Goal: Information Seeking & Learning: Learn about a topic

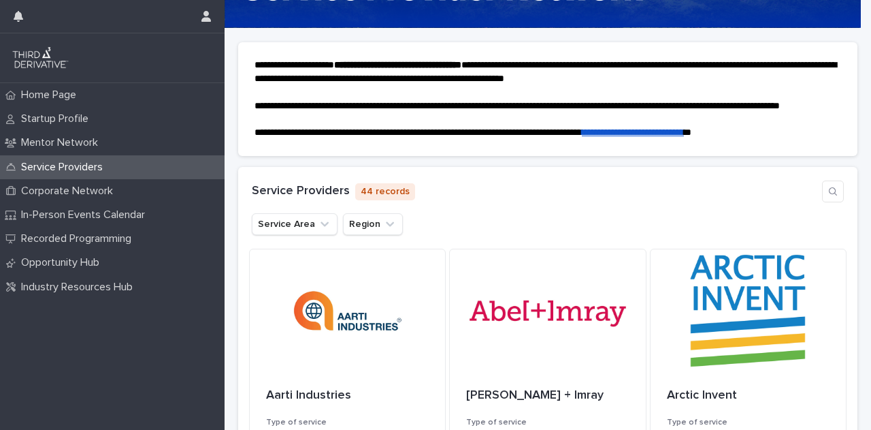
scroll to position [204, 0]
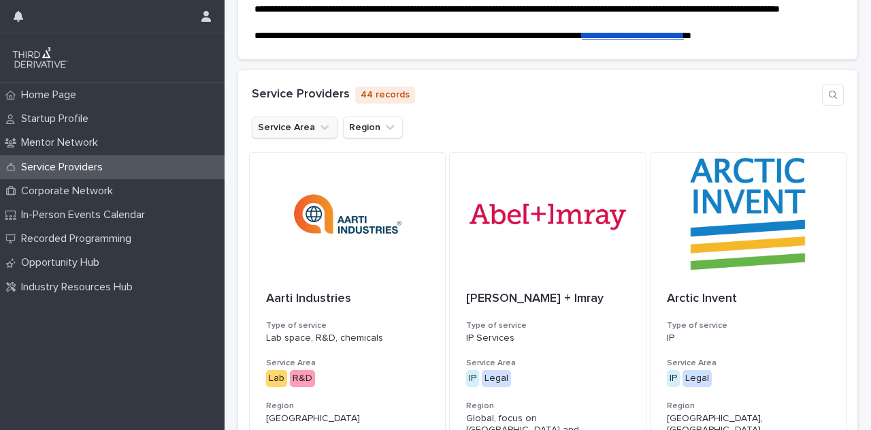
click at [274, 138] on button "Service Area" at bounding box center [295, 127] width 86 height 22
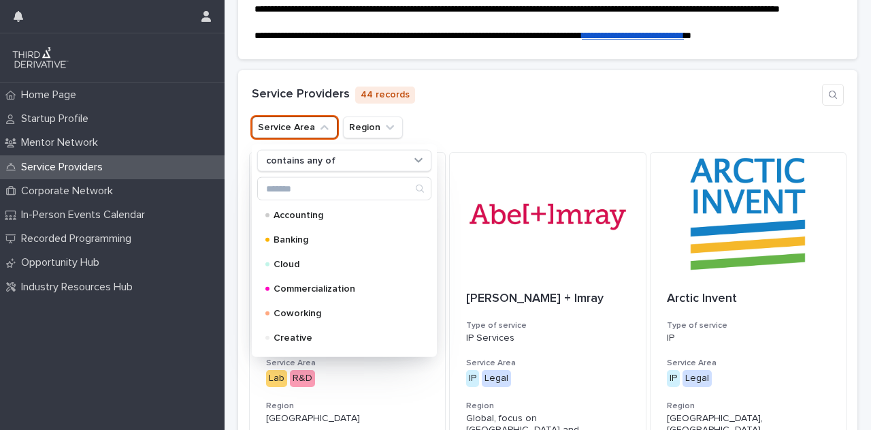
click at [543, 100] on div "Service Providers 44 records" at bounding box center [548, 95] width 592 height 22
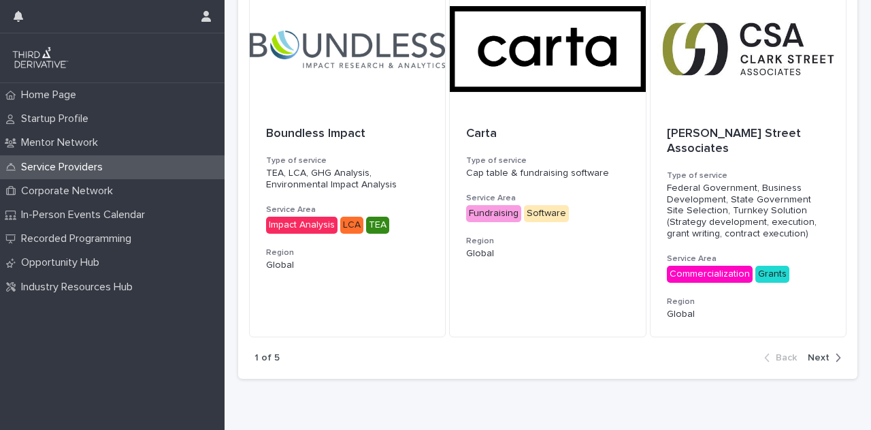
scroll to position [1040, 0]
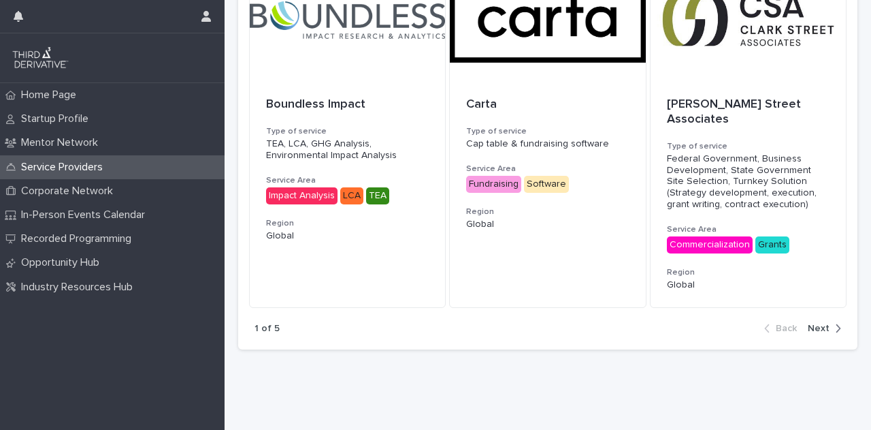
click at [830, 322] on div "button" at bounding box center [836, 328] width 12 height 12
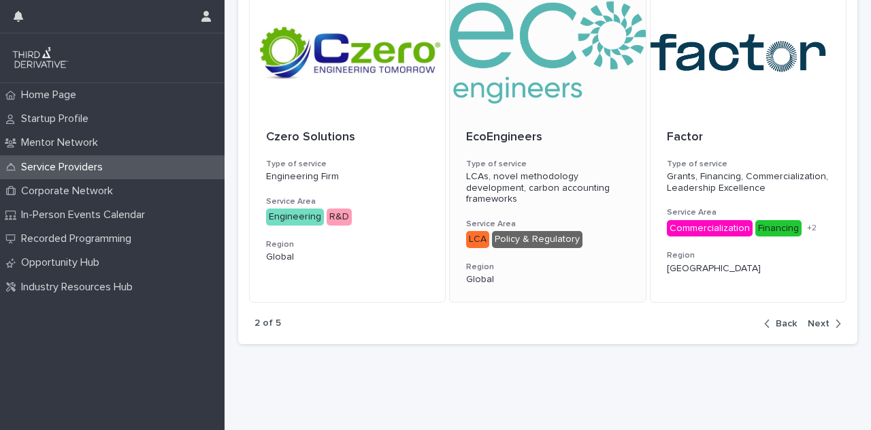
scroll to position [995, 0]
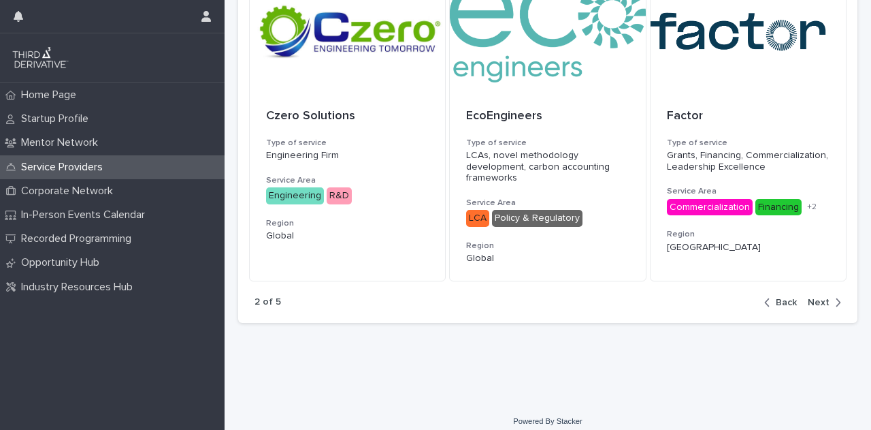
click at [814, 298] on span "Next" at bounding box center [819, 303] width 22 height 10
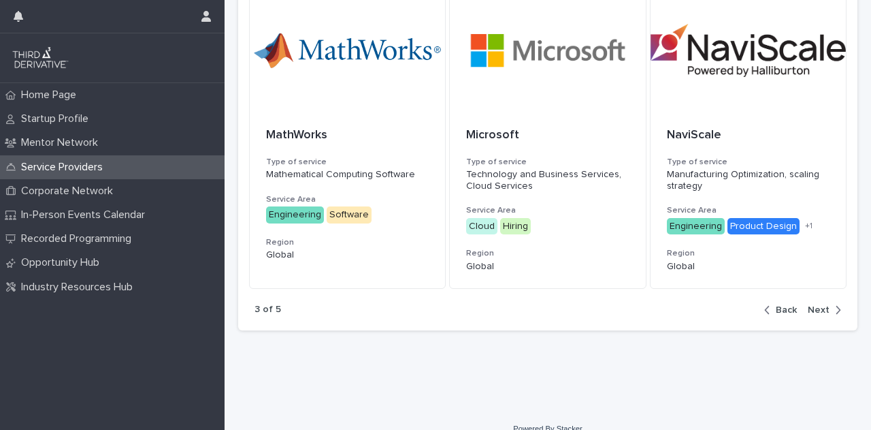
scroll to position [1006, 0]
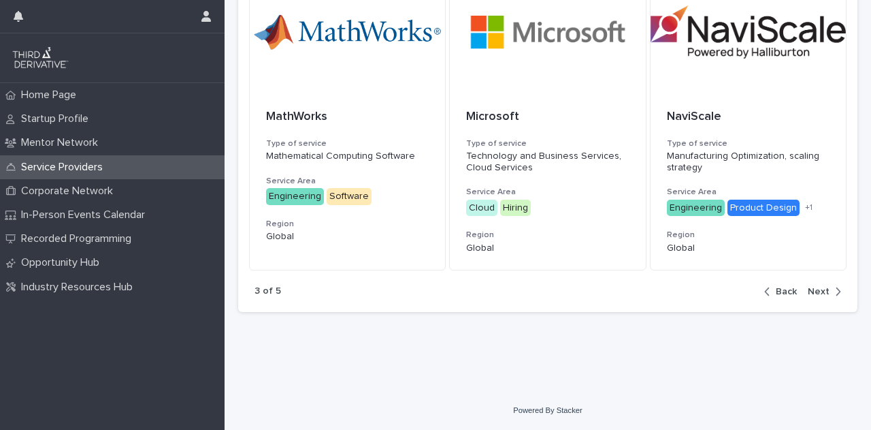
click at [818, 293] on span "Next" at bounding box center [819, 292] width 22 height 10
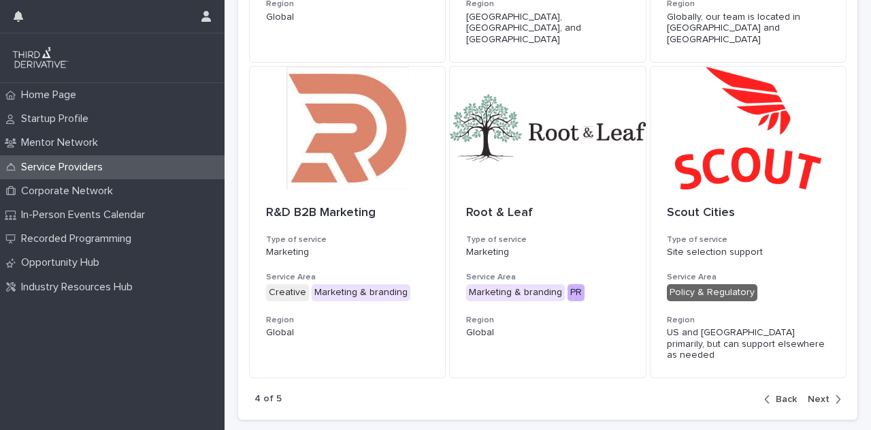
scroll to position [1023, 0]
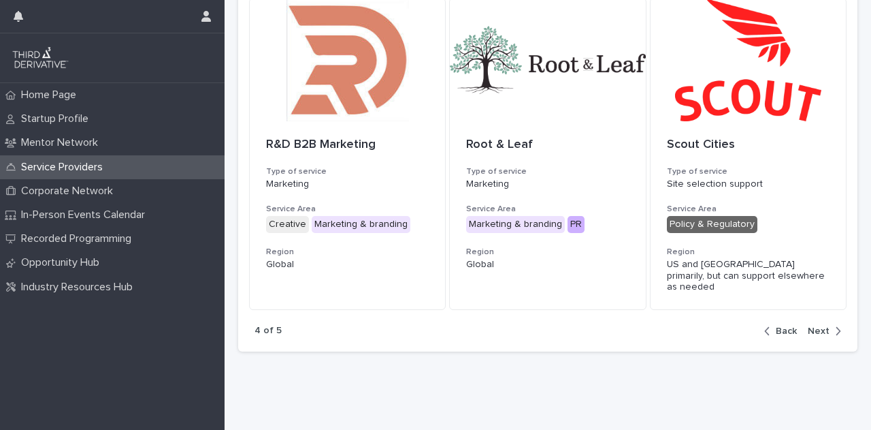
click at [830, 325] on div "button" at bounding box center [836, 331] width 12 height 12
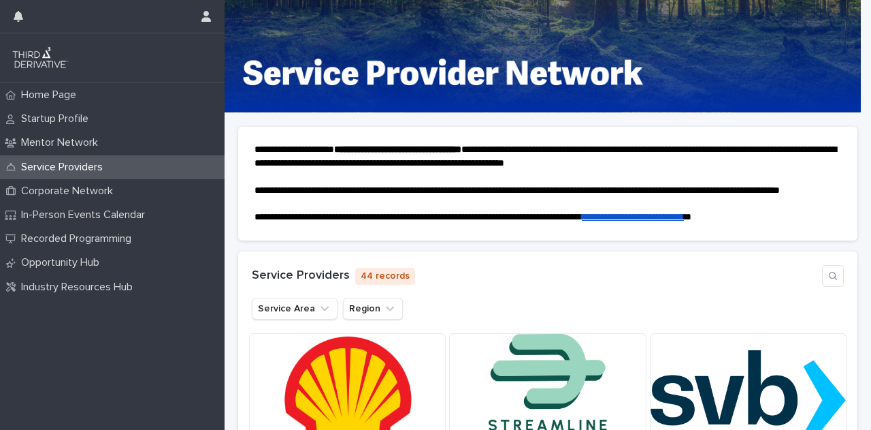
scroll to position [0, 0]
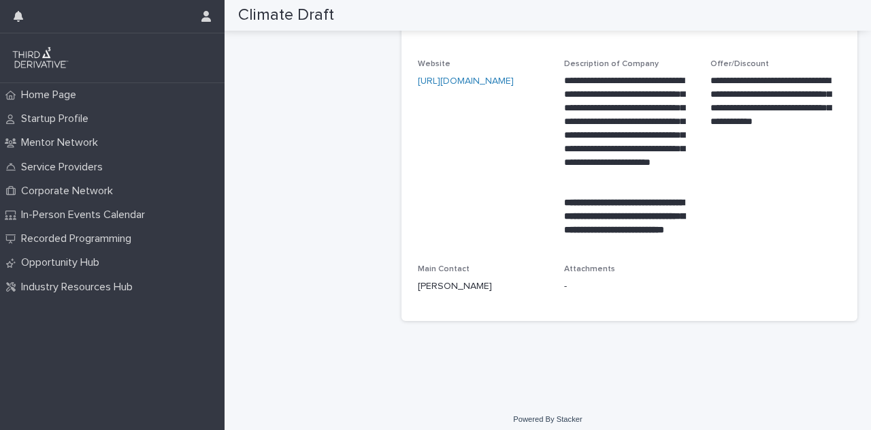
scroll to position [68, 0]
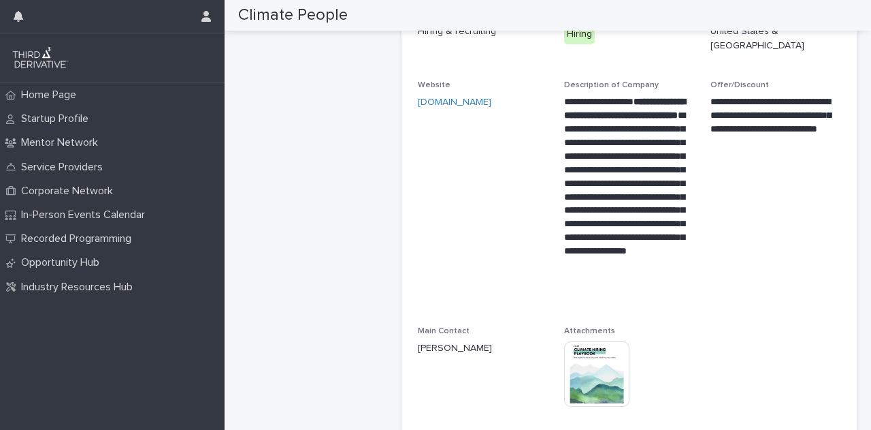
scroll to position [204, 0]
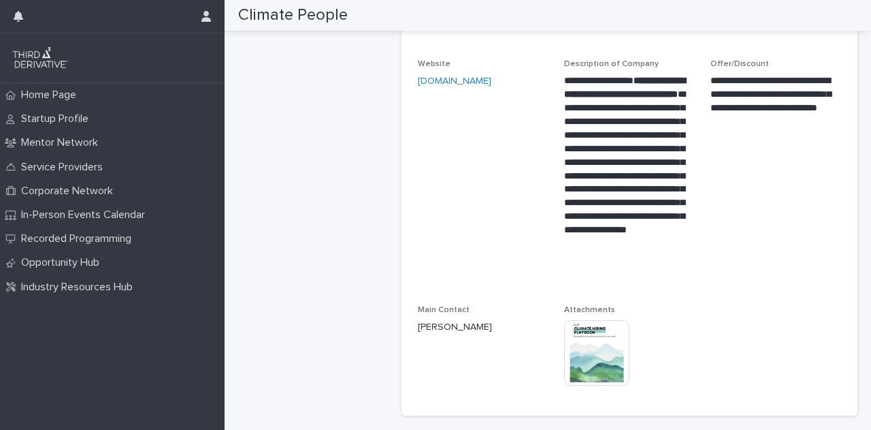
click at [596, 344] on img at bounding box center [596, 352] width 65 height 65
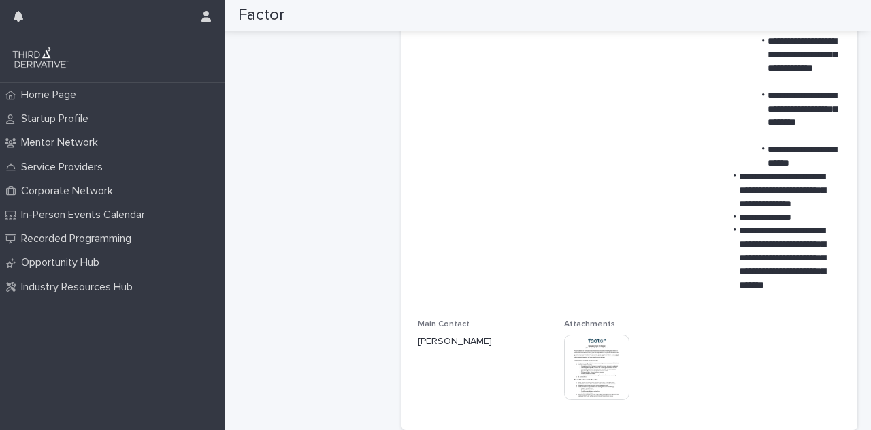
scroll to position [613, 0]
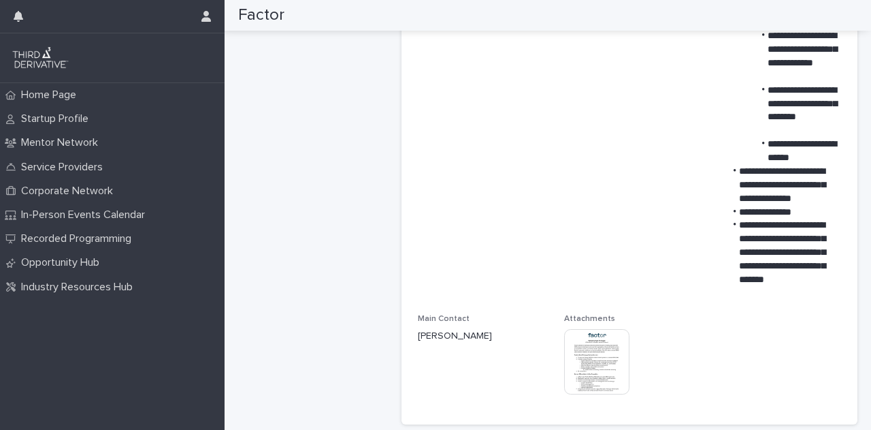
click at [600, 340] on img at bounding box center [596, 361] width 65 height 65
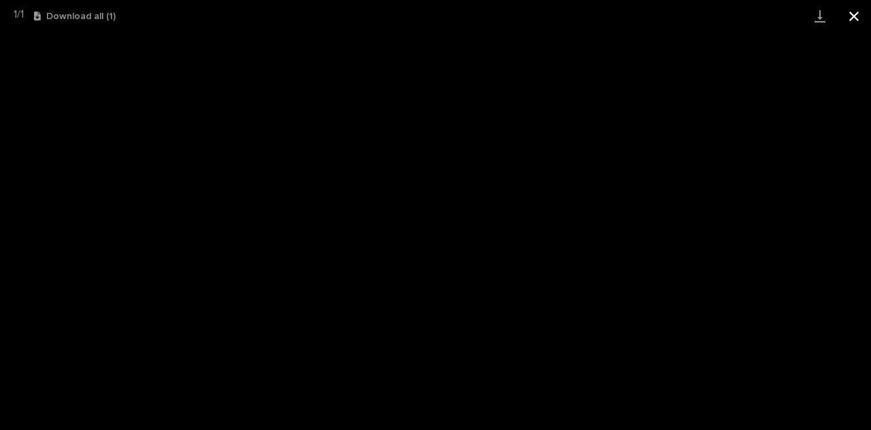
click at [854, 17] on button "Close gallery" at bounding box center [854, 16] width 34 height 32
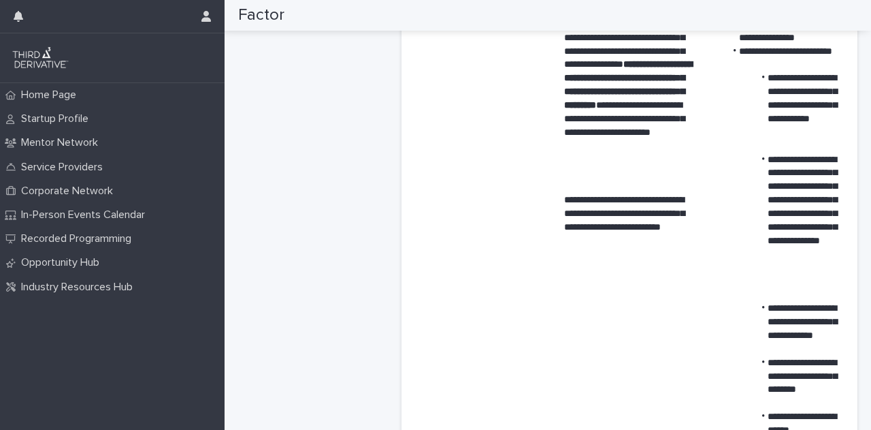
scroll to position [68, 0]
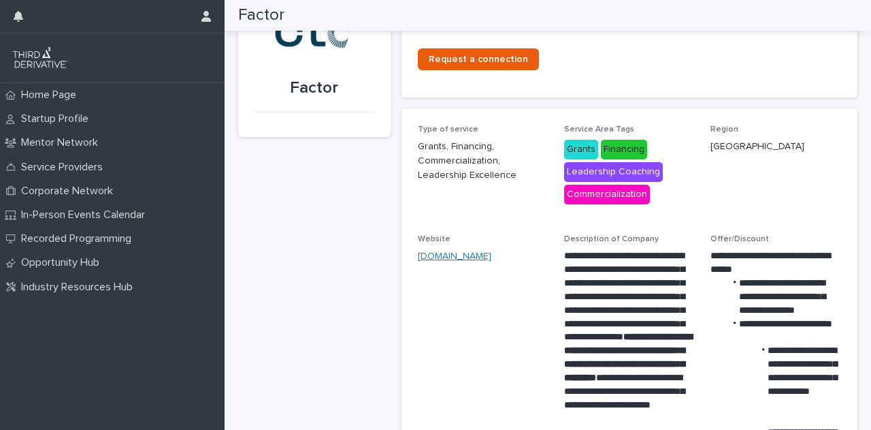
click at [436, 257] on link "[DOMAIN_NAME]" at bounding box center [455, 256] width 74 height 10
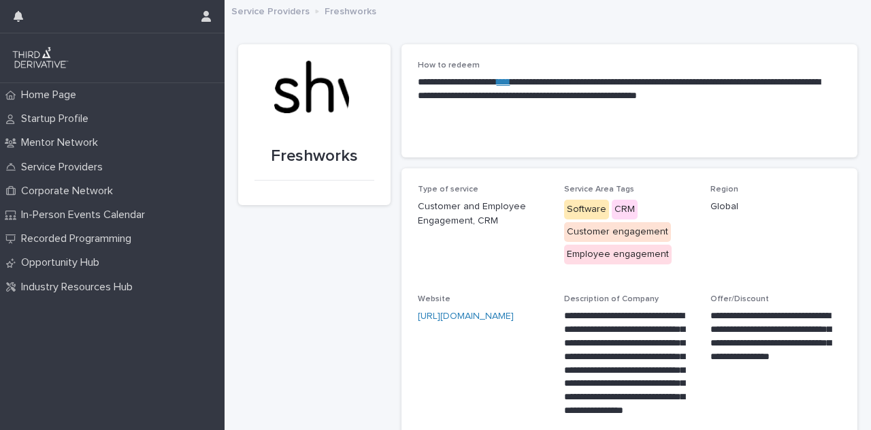
scroll to position [68, 0]
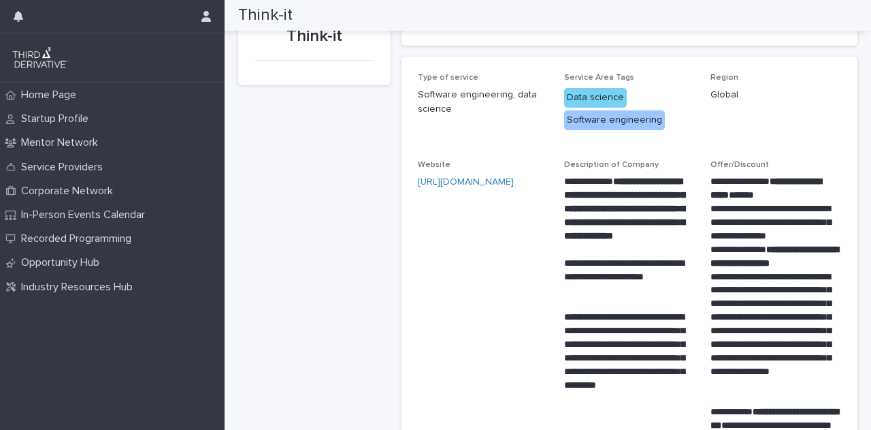
scroll to position [136, 0]
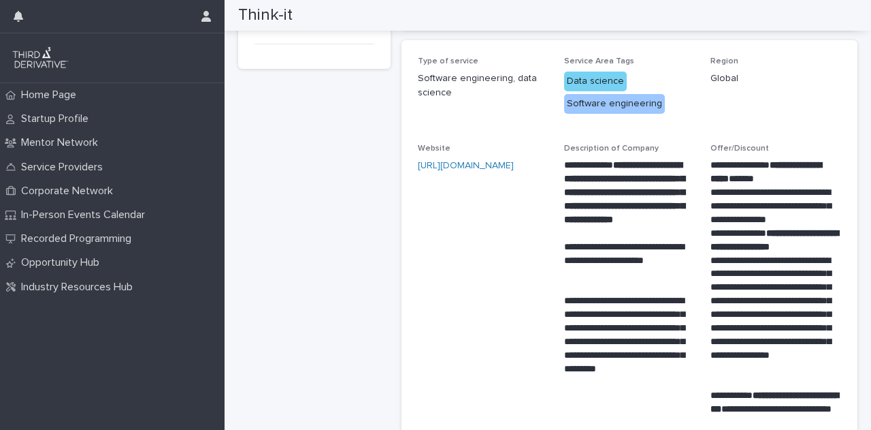
click at [564, 159] on p "**********" at bounding box center [628, 199] width 128 height 81
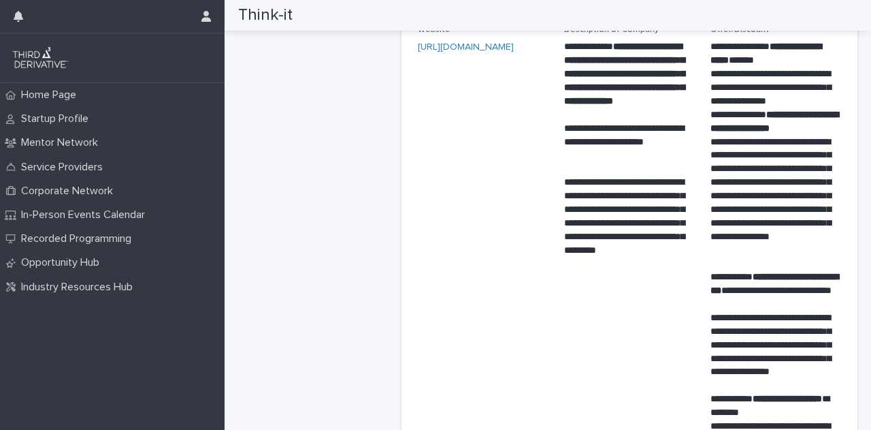
scroll to position [272, 0]
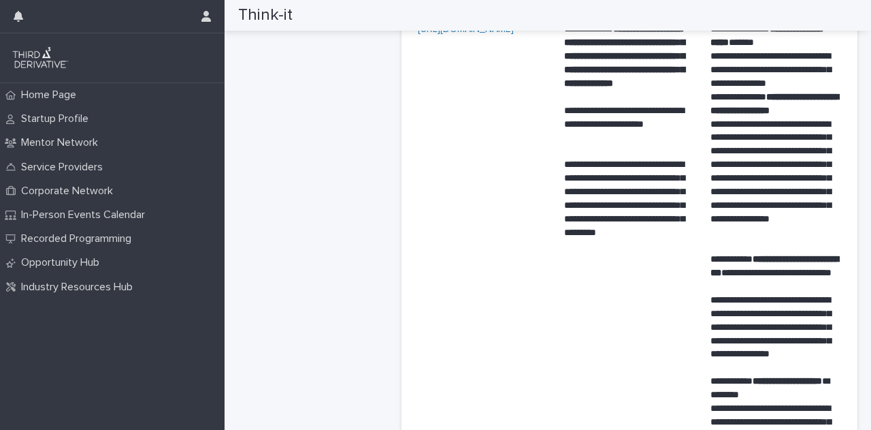
click at [503, 266] on span "Website https://www.think-it.io/" at bounding box center [483, 297] width 130 height 581
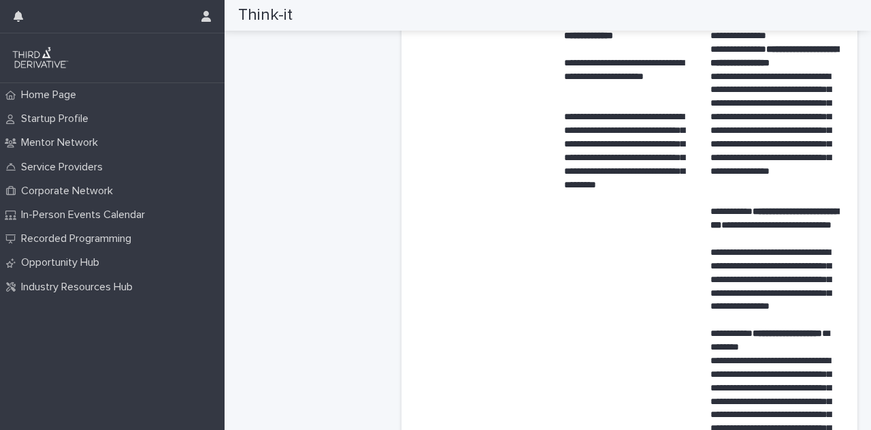
scroll to position [340, 0]
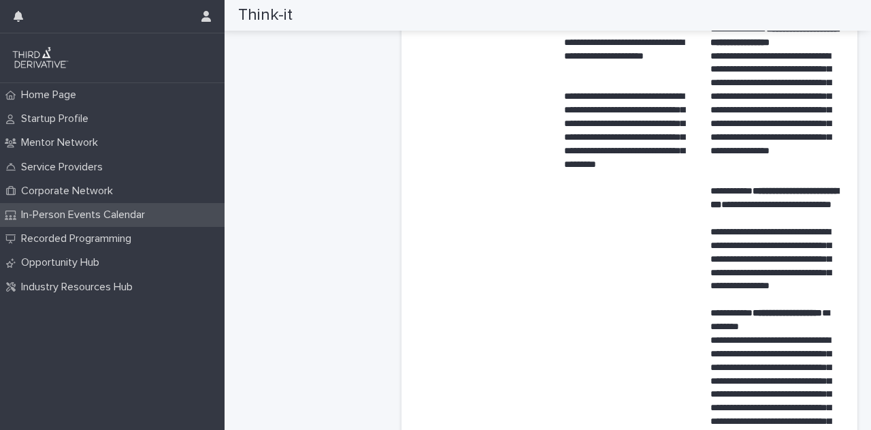
click at [140, 223] on div "In-Person Events Calendar" at bounding box center [112, 215] width 225 height 24
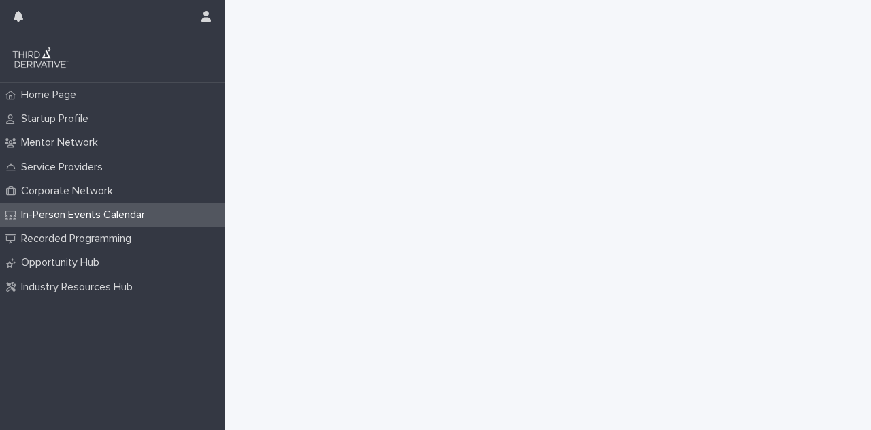
scroll to position [477, 0]
click at [121, 238] on p "Recorded Programming" at bounding box center [79, 238] width 127 height 13
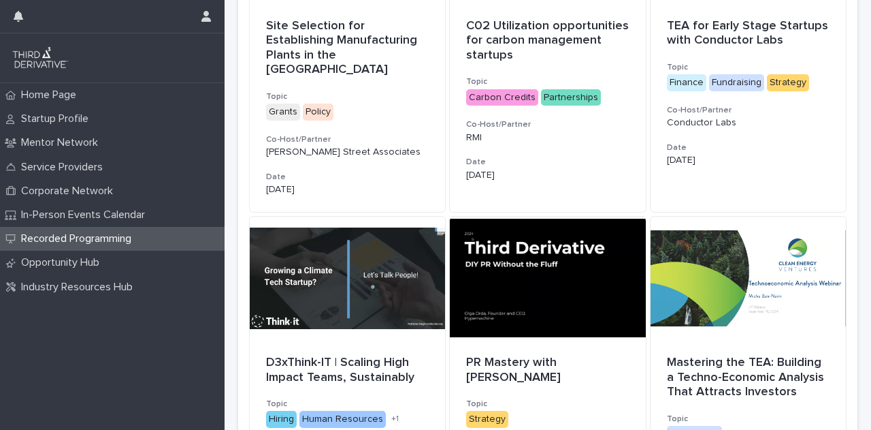
scroll to position [752, 0]
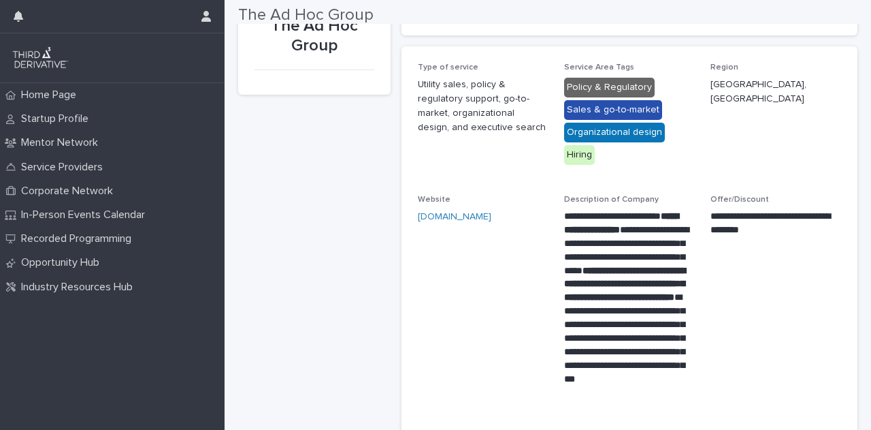
scroll to position [136, 0]
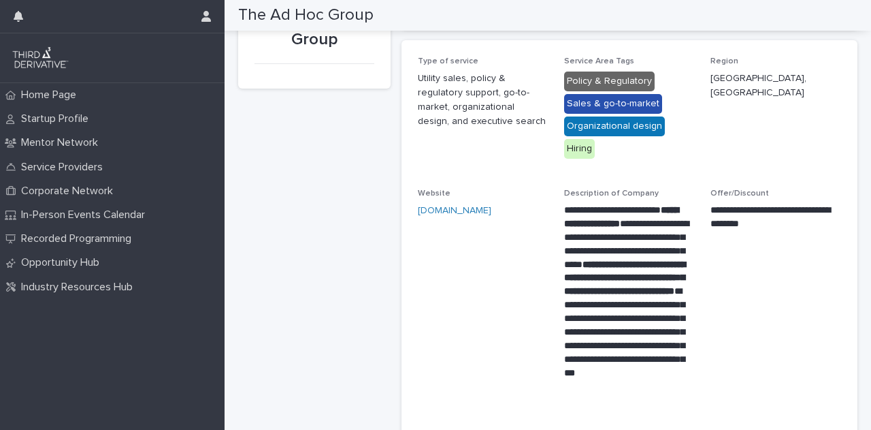
click at [310, 108] on div "The Ad Hoc Group" at bounding box center [314, 205] width 153 height 594
click at [300, 204] on div "The Ad Hoc Group" at bounding box center [314, 205] width 153 height 594
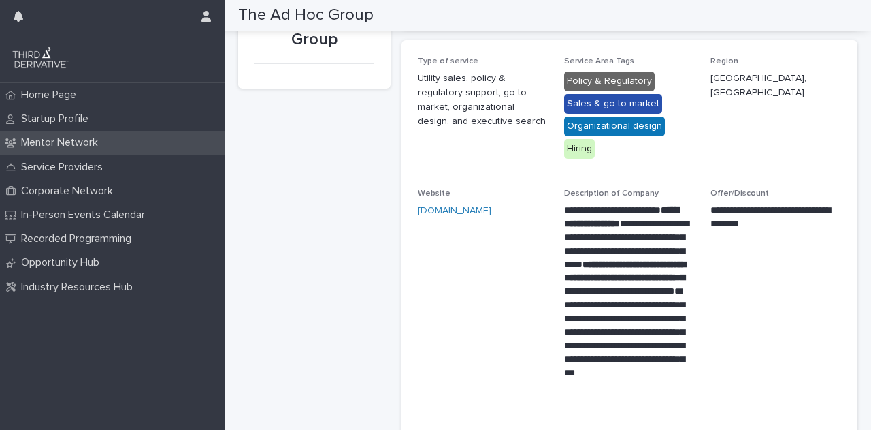
click at [70, 148] on p "Mentor Network" at bounding box center [62, 142] width 93 height 13
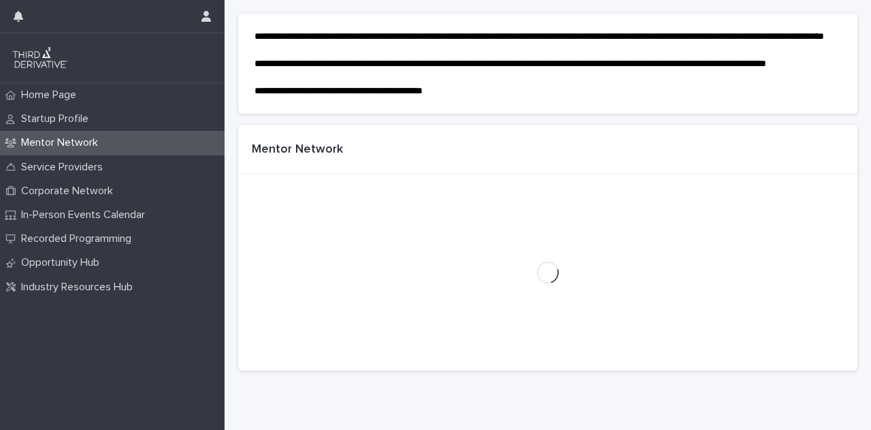
scroll to position [140, 0]
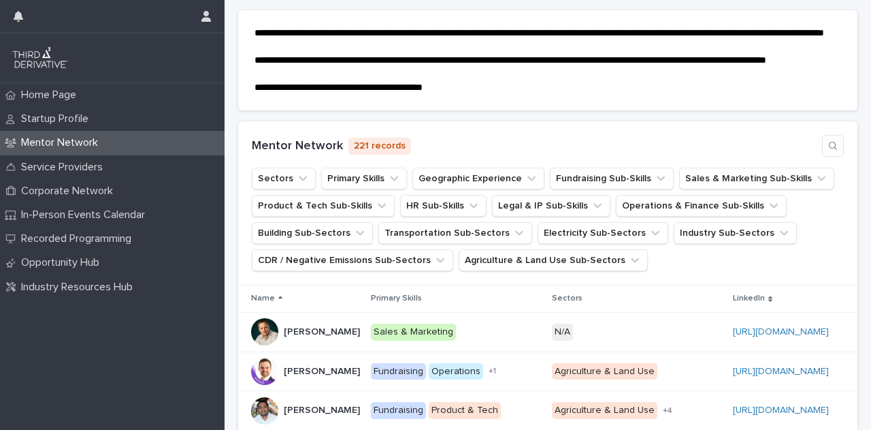
click at [807, 157] on div "Mentor Network 221 records" at bounding box center [548, 146] width 592 height 22
click at [824, 157] on button "button" at bounding box center [833, 146] width 22 height 22
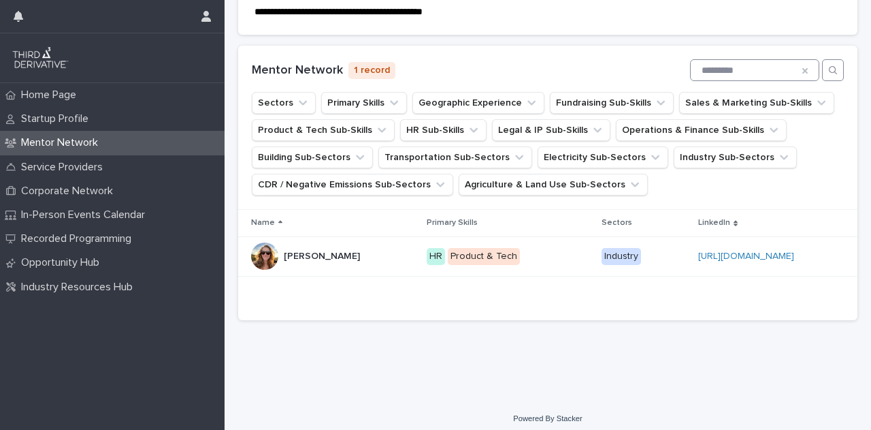
scroll to position [251, 0]
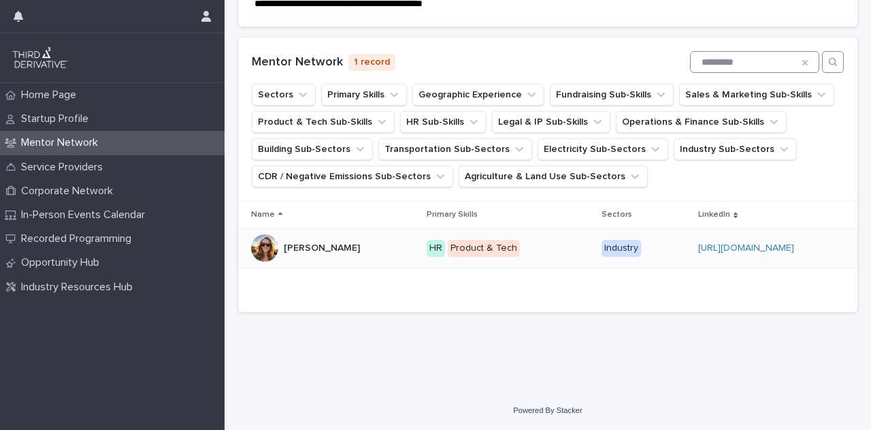
type input "*********"
click at [357, 247] on p "[PERSON_NAME]" at bounding box center [323, 247] width 79 height 14
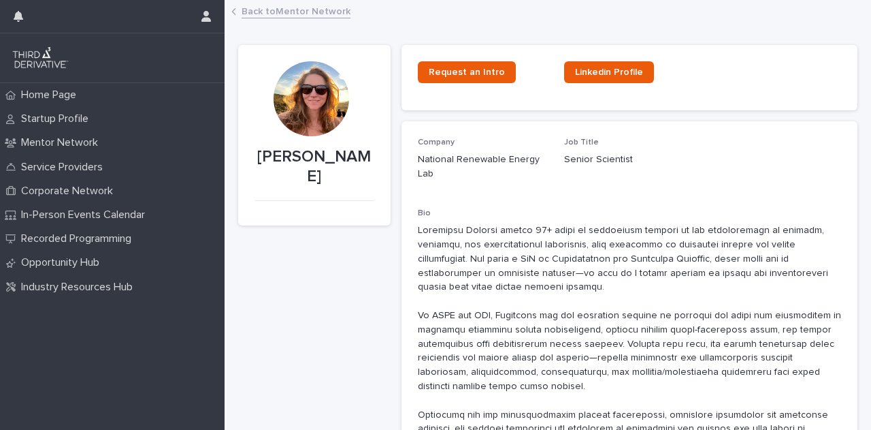
click at [233, 8] on icon at bounding box center [233, 11] width 5 height 7
click at [242, 8] on link "Back to Mentor Network" at bounding box center [296, 11] width 109 height 16
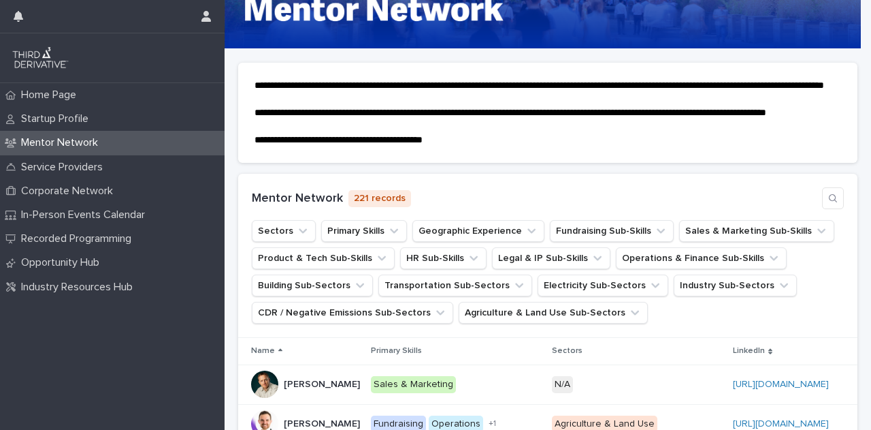
scroll to position [136, 0]
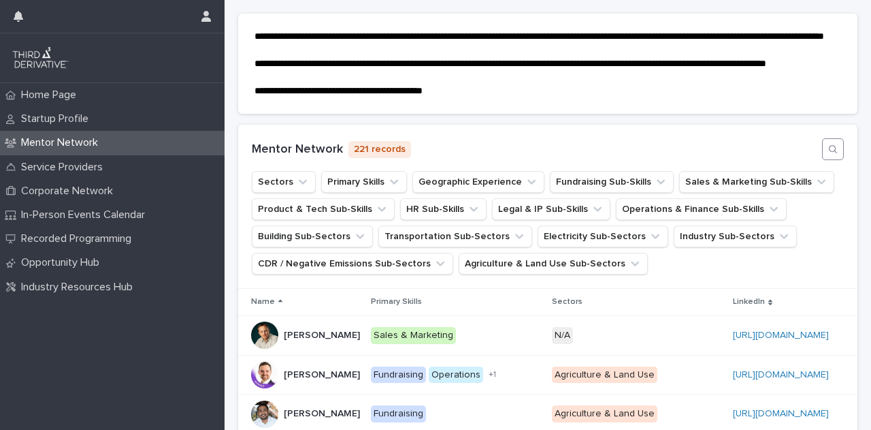
click at [824, 160] on button "button" at bounding box center [833, 149] width 22 height 22
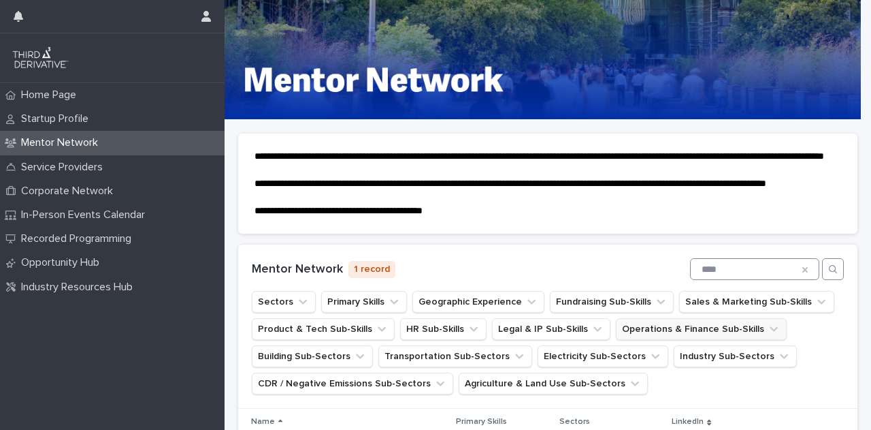
scroll to position [251, 0]
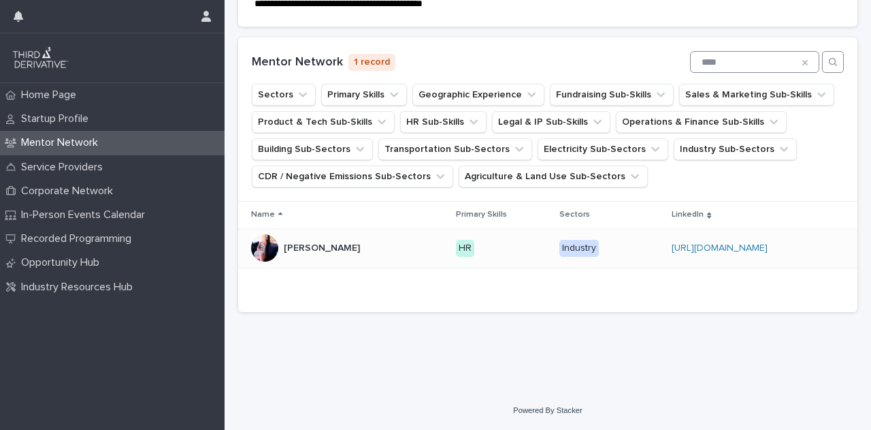
type input "****"
click at [818, 244] on div "https://www.linkedin.com/in/danaramnarine/" at bounding box center [758, 248] width 172 height 22
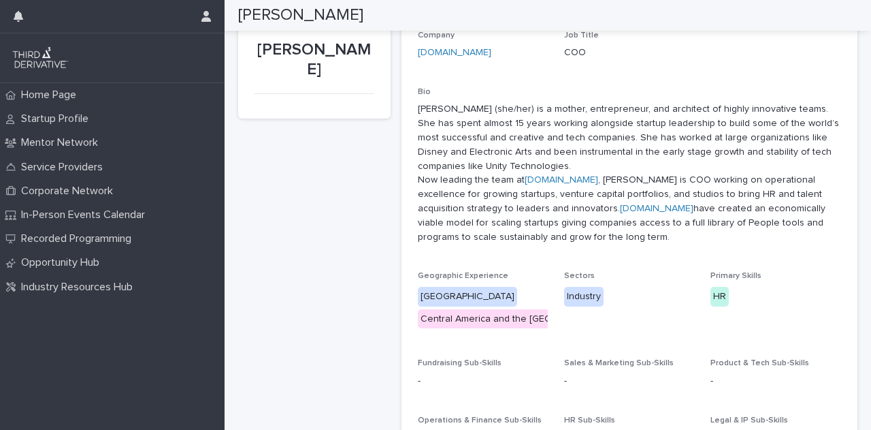
scroll to position [136, 0]
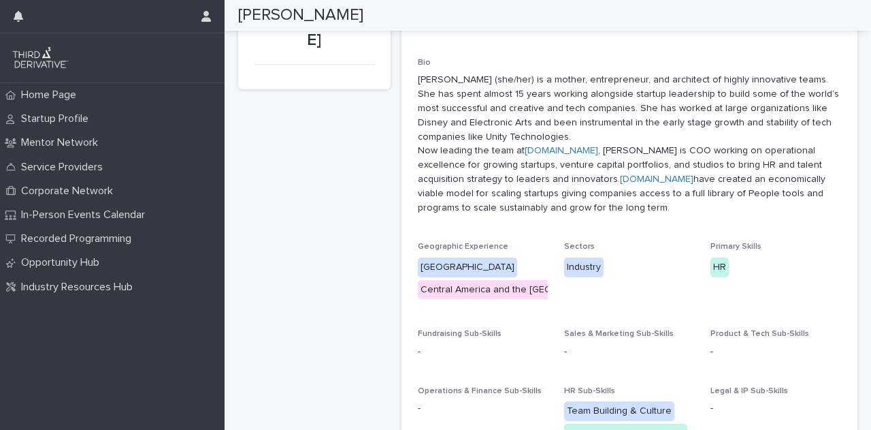
click at [418, 121] on p "Dana Ramnarine (she/her) is a mother, entrepreneur, and architect of highly inn…" at bounding box center [629, 144] width 423 height 142
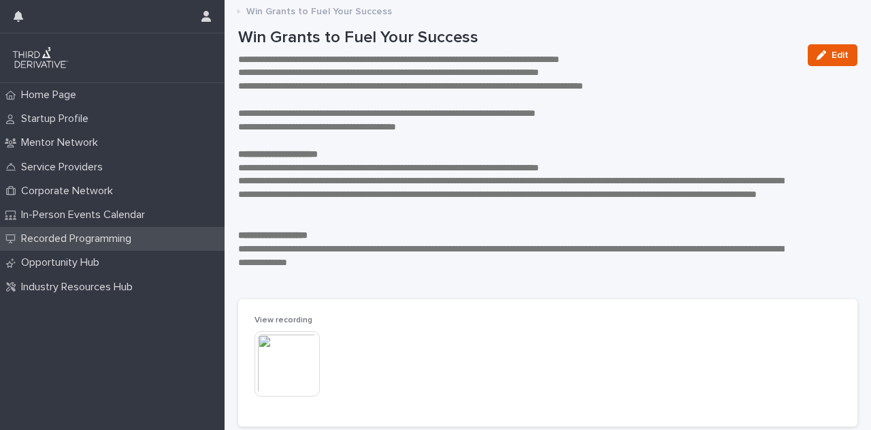
click at [116, 245] on p "Recorded Programming" at bounding box center [79, 238] width 127 height 13
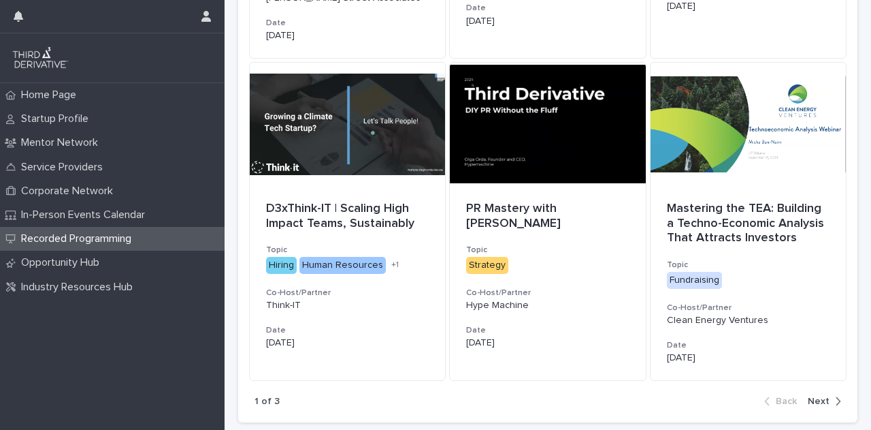
scroll to position [979, 0]
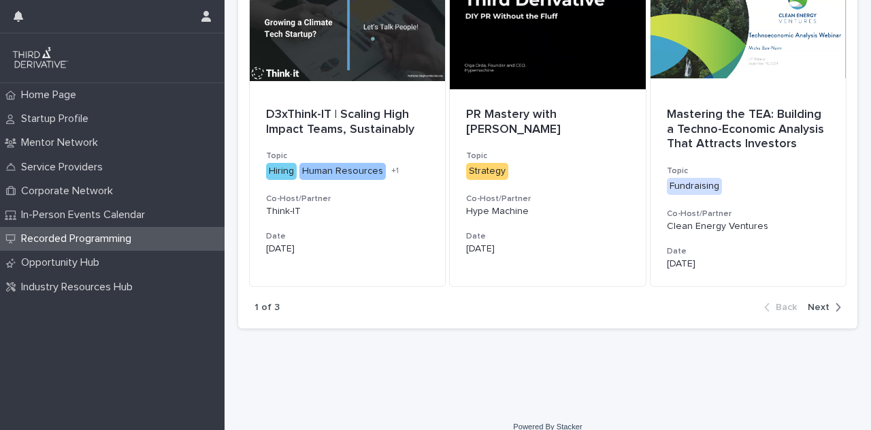
click at [830, 301] on div "button" at bounding box center [836, 307] width 12 height 12
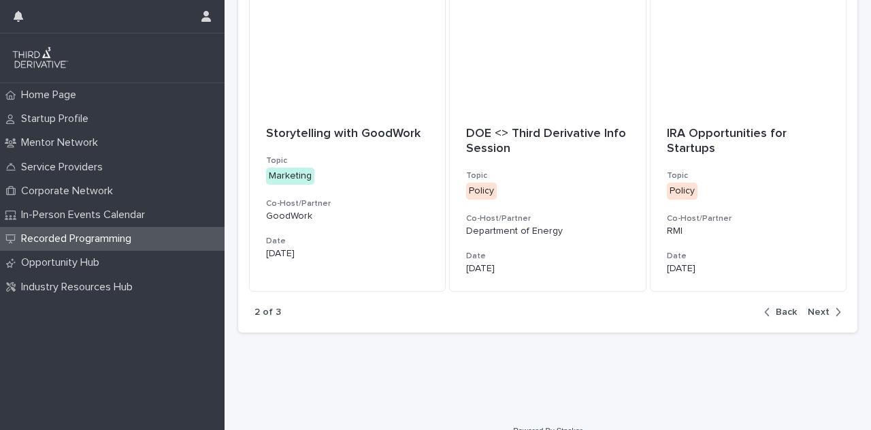
scroll to position [964, 0]
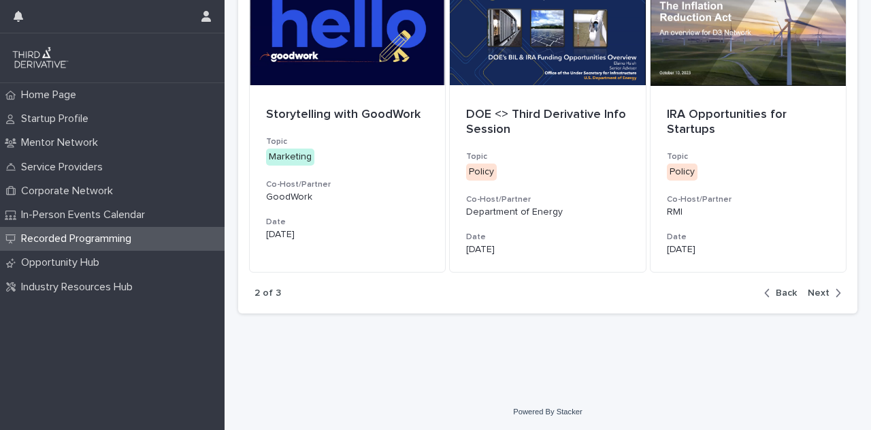
click at [812, 289] on span "Next" at bounding box center [819, 293] width 22 height 10
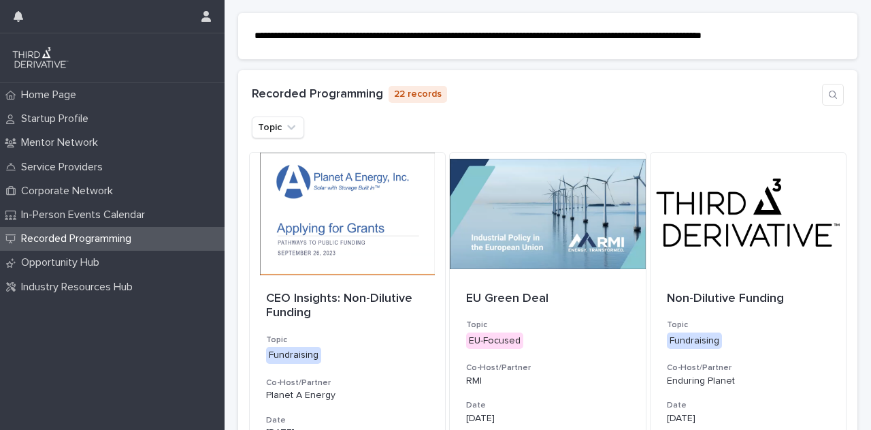
scroll to position [69, 0]
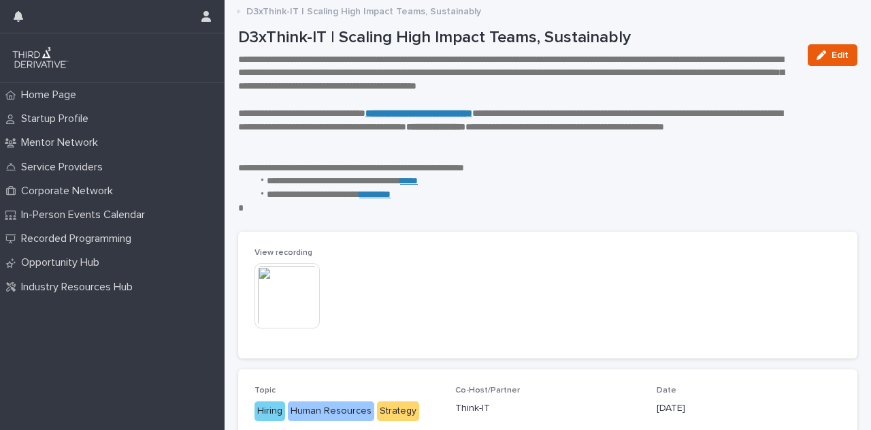
drag, startPoint x: 242, startPoint y: 31, endPoint x: 649, endPoint y: 37, distance: 407.2
click at [649, 37] on p "D3xThink-IT | Scaling High Impact Teams, Sustainably" at bounding box center [517, 38] width 559 height 20
copy p "D3xThink-IT | Scaling High Impact Teams, Sustainably"
click at [637, 169] on p "**********" at bounding box center [510, 168] width 544 height 14
